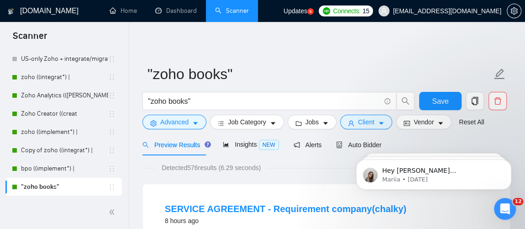
drag, startPoint x: 125, startPoint y: 123, endPoint x: 133, endPoint y: 59, distance: 64.5
click at [78, 62] on link "US-only Zoho + integrate/migrate" at bounding box center [64, 59] width 87 height 18
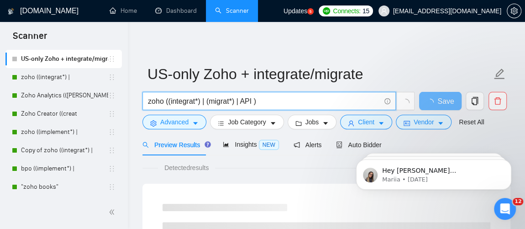
drag, startPoint x: 287, startPoint y: 101, endPoint x: 132, endPoint y: 101, distance: 155.1
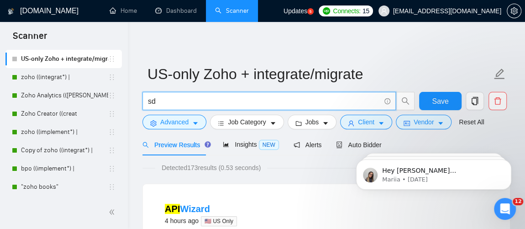
type input "s"
type input "SDR"
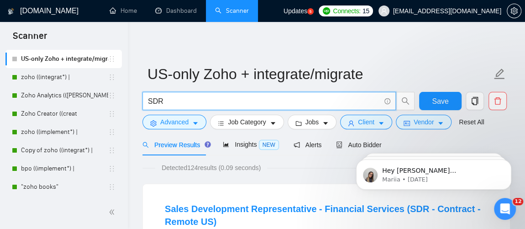
drag, startPoint x: 183, startPoint y: 103, endPoint x: 143, endPoint y: 110, distance: 40.8
click at [143, 110] on div "SDR" at bounding box center [279, 103] width 276 height 23
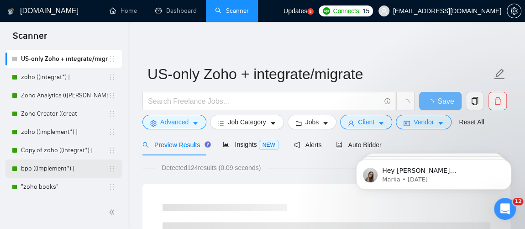
click at [58, 166] on link "bpo ((implement*) |" at bounding box center [64, 168] width 87 height 18
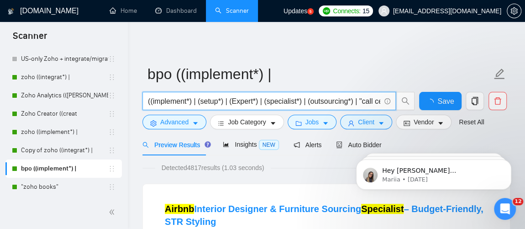
click at [358, 96] on input "((implement*) | (setup*) | (Expert*) | (specialist*) | (outsourcing*) | "call c…" at bounding box center [264, 100] width 232 height 11
click at [256, 96] on input "((implement*) | (setup*) | (Expert*) | (specialist*) | (outsourcing*) | "call c…" at bounding box center [264, 100] width 232 height 11
click at [337, 99] on input "((implement*) | (setup*) | (Expert*) | (specialist*) | (outsourcing*) | "call c…" at bounding box center [264, 100] width 232 height 11
